Goal: Find specific page/section: Find specific page/section

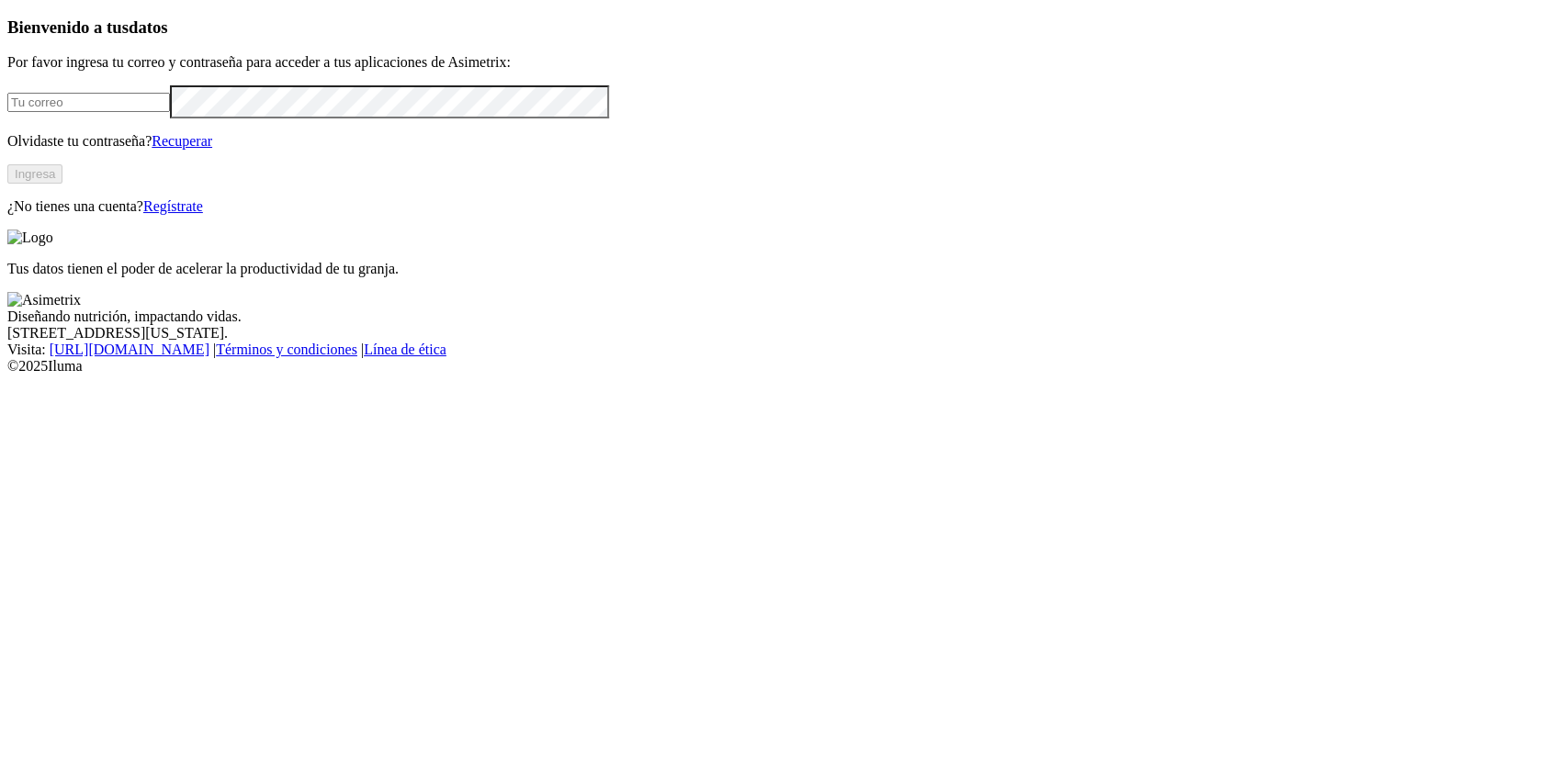
type input "[PERSON_NAME][EMAIL_ADDRESS][PERSON_NAME][DOMAIN_NAME]"
click at [62, 184] on button "Ingresa" at bounding box center [34, 173] width 55 height 19
